Goal: Transaction & Acquisition: Purchase product/service

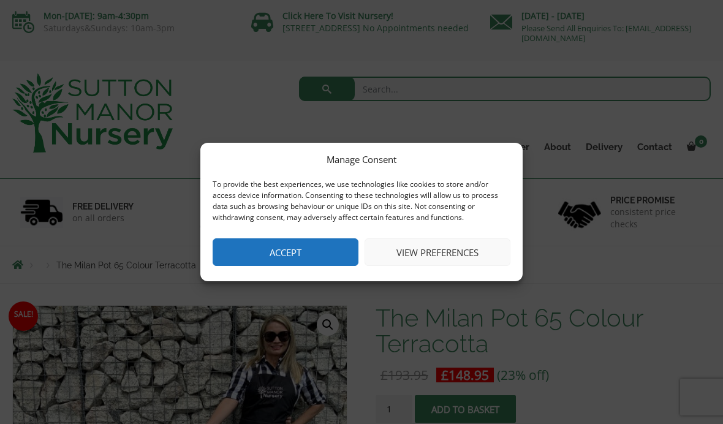
click at [247, 252] on button "Accept" at bounding box center [286, 252] width 146 height 28
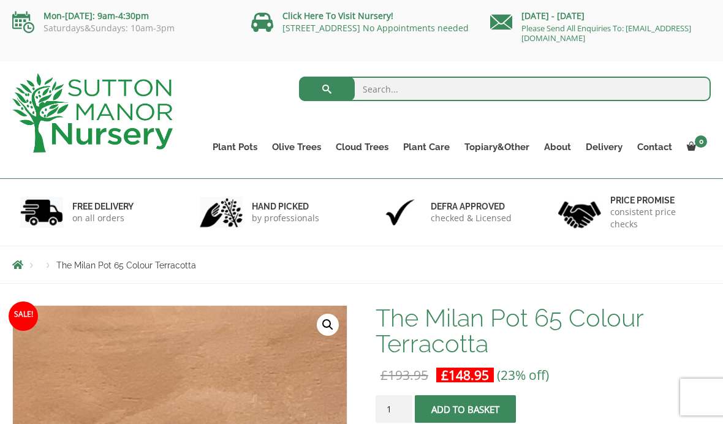
click at [226, 148] on link "Plant Pots" at bounding box center [234, 146] width 59 height 17
click at [0, 0] on link "Vietnamese Pots" at bounding box center [0, 0] width 0 height 0
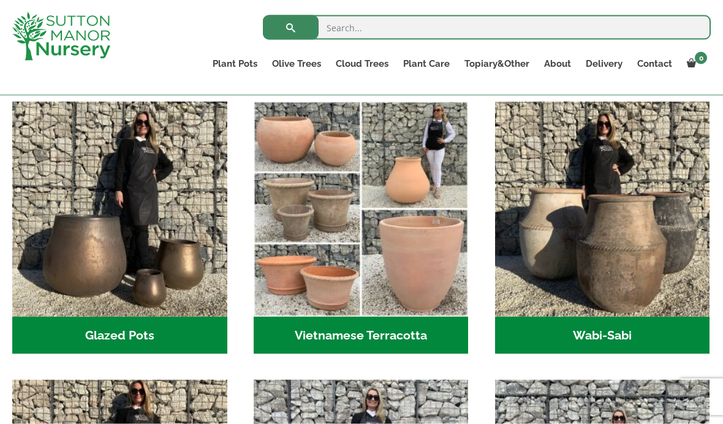
scroll to position [362, 0]
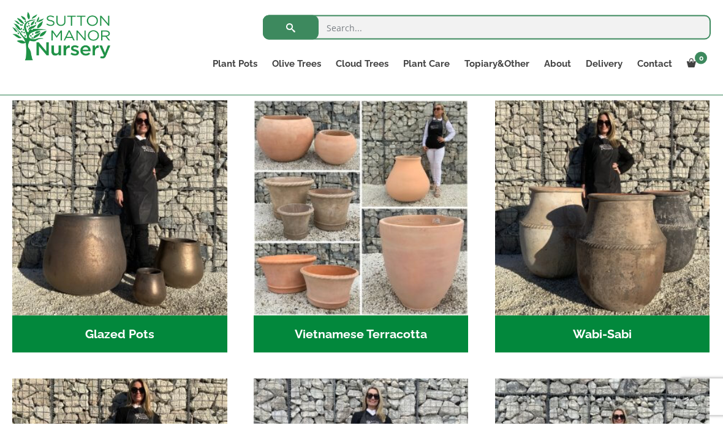
click at [603, 326] on h2 "Wabi-Sabi (14)" at bounding box center [602, 334] width 215 height 38
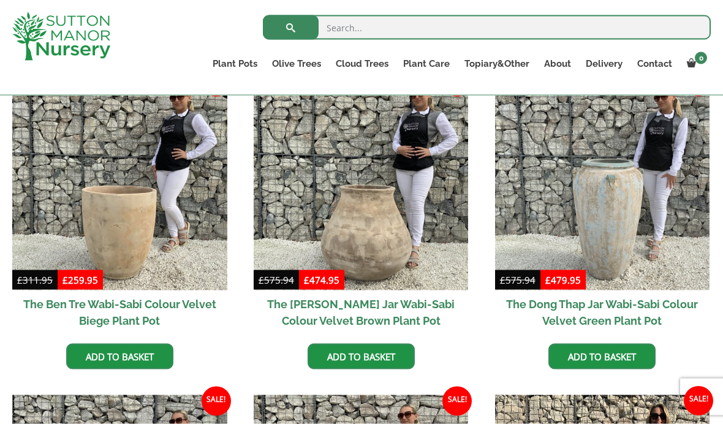
scroll to position [653, 0]
click at [328, 233] on img at bounding box center [361, 182] width 215 height 215
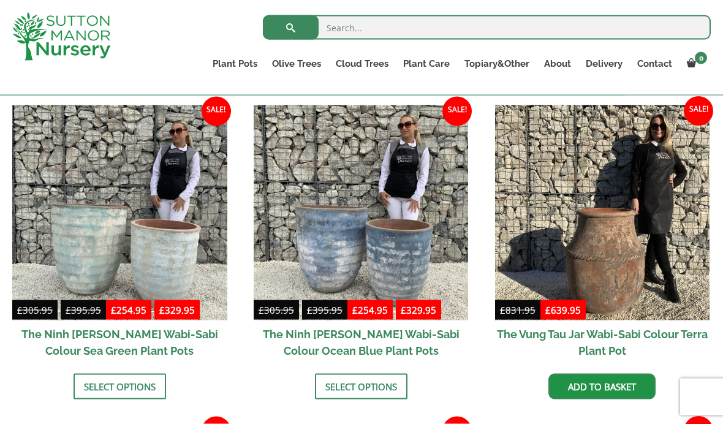
scroll to position [943, 0]
click at [346, 236] on img at bounding box center [361, 212] width 215 height 215
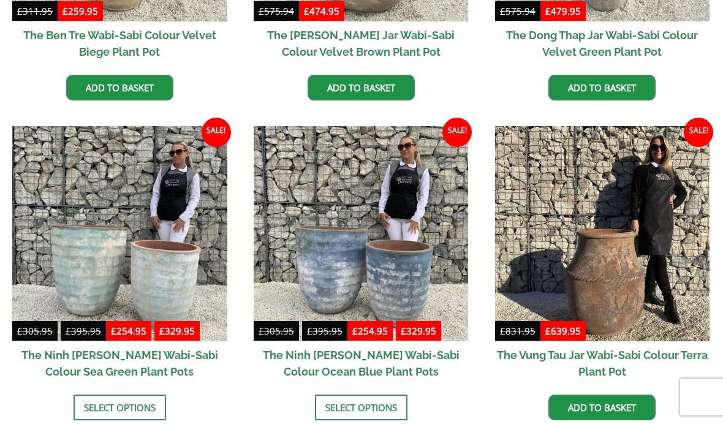
scroll to position [993, 0]
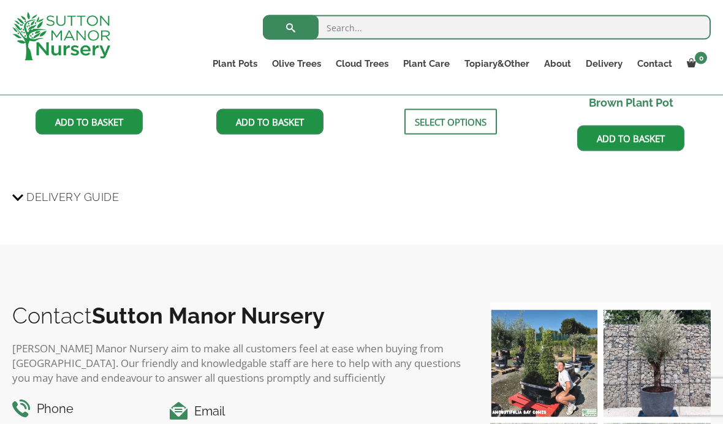
scroll to position [1278, 0]
